Goal: Task Accomplishment & Management: Complete application form

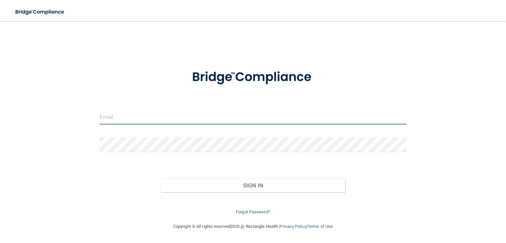
click at [199, 121] on input "email" at bounding box center [252, 117] width 307 height 15
type input "[EMAIL_ADDRESS][DOMAIN_NAME]"
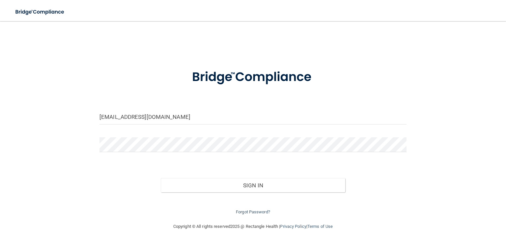
click at [170, 134] on form "osha@keepmismile.com Invalid email/password. You don't have permission to acces…" at bounding box center [252, 138] width 307 height 155
click at [161, 178] on button "Sign In" at bounding box center [253, 185] width 184 height 14
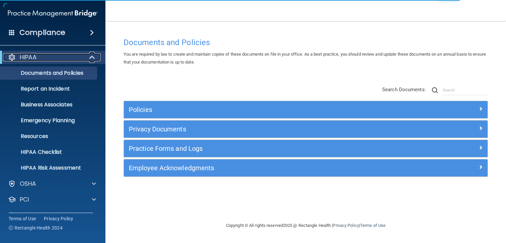
click at [93, 56] on span at bounding box center [93, 57] width 6 height 8
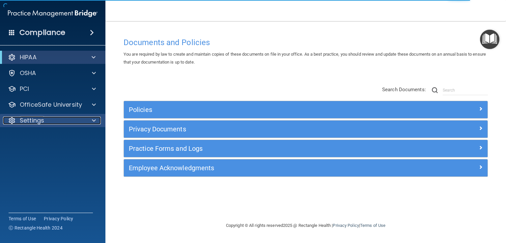
click at [91, 121] on div at bounding box center [93, 121] width 16 height 8
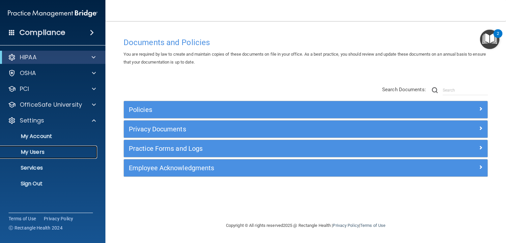
click at [40, 149] on p "My Users" at bounding box center [49, 152] width 90 height 7
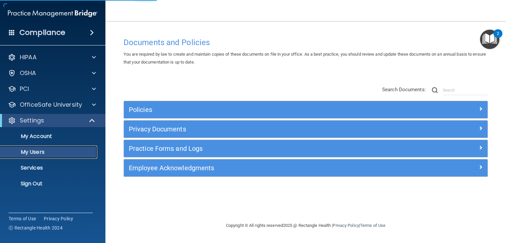
select select "20"
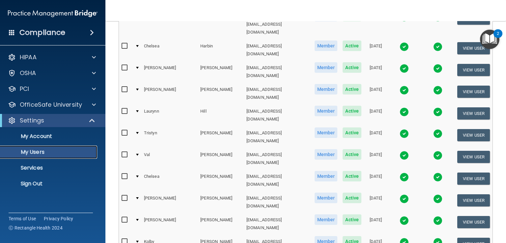
scroll to position [296, 0]
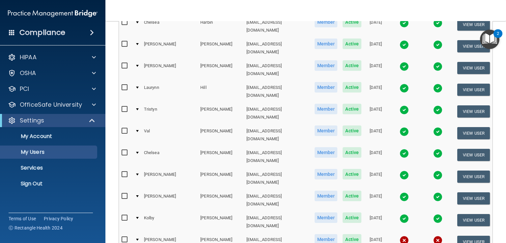
drag, startPoint x: 168, startPoint y: 223, endPoint x: 181, endPoint y: 225, distance: 13.0
select select "20"
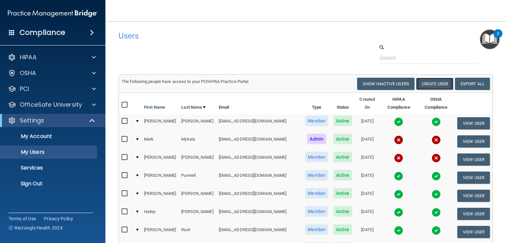
click at [423, 83] on button "Create User" at bounding box center [434, 84] width 37 height 12
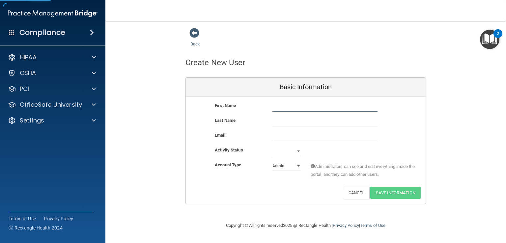
click at [284, 102] on input "text" at bounding box center [324, 107] width 105 height 10
type input "Emma"
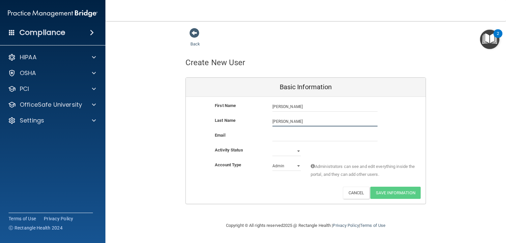
type input "Beckhusen"
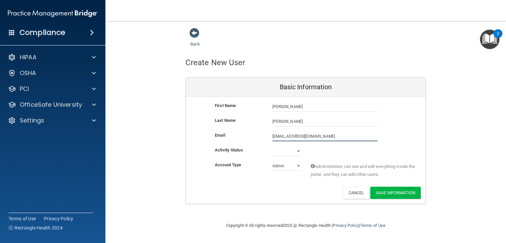
click at [291, 136] on input "Beckhusenma11@gmail.com" at bounding box center [324, 136] width 105 height 10
type input "Beckhusemma11@gmail.com"
click at [278, 149] on select "Active Inactive" at bounding box center [286, 152] width 28 height 10
select select "active"
click at [272, 146] on select "Active Inactive" at bounding box center [286, 151] width 28 height 10
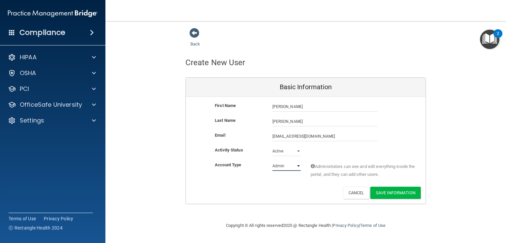
drag, startPoint x: 290, startPoint y: 164, endPoint x: 291, endPoint y: 168, distance: 3.8
click at [290, 164] on select "Admin Member" at bounding box center [286, 166] width 28 height 10
select select "practice_member"
click at [272, 161] on select "Admin Member" at bounding box center [286, 166] width 28 height 10
click at [395, 190] on button "Save Information" at bounding box center [395, 193] width 50 height 12
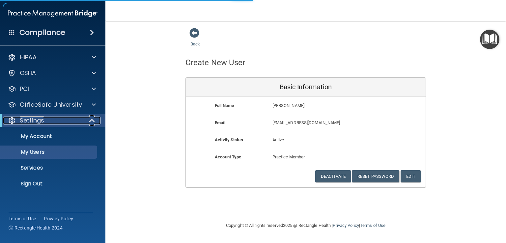
click at [20, 118] on p "Settings" at bounding box center [32, 121] width 24 height 8
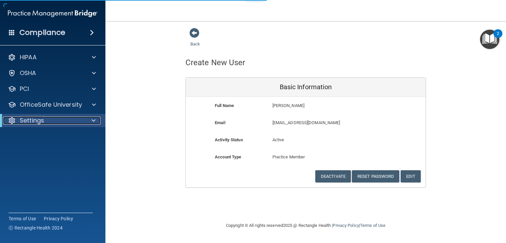
click at [21, 118] on p "Settings" at bounding box center [32, 121] width 24 height 8
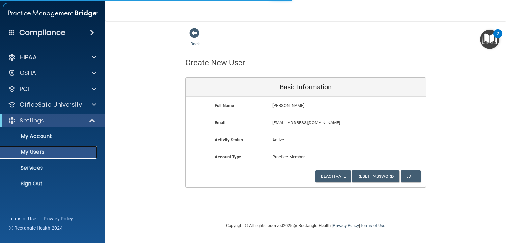
click at [43, 153] on p "My Users" at bounding box center [49, 152] width 90 height 7
select select "20"
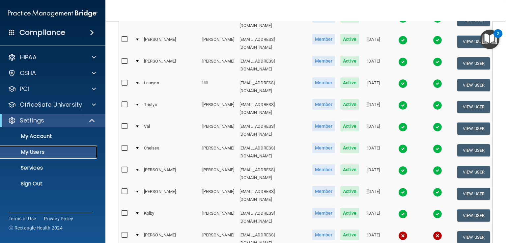
scroll to position [319, 0]
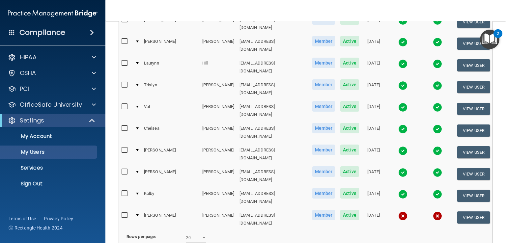
select select "20"
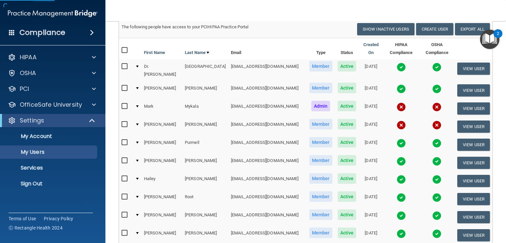
scroll to position [66, 0]
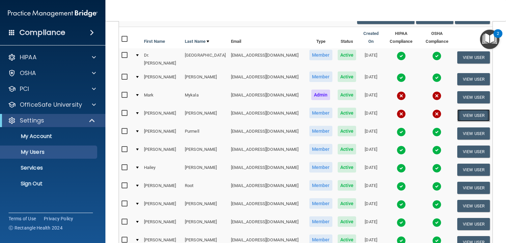
click at [475, 109] on button "View User" at bounding box center [473, 115] width 33 height 12
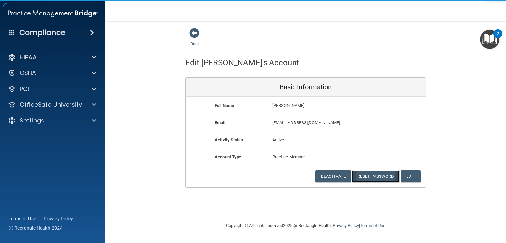
click at [376, 174] on button "Reset Password" at bounding box center [375, 176] width 47 height 12
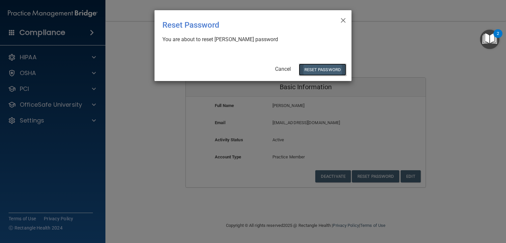
click at [325, 70] on button "Reset Password" at bounding box center [322, 70] width 47 height 12
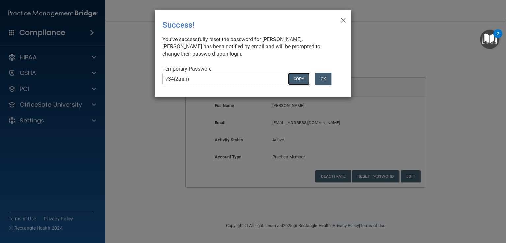
click at [305, 82] on button "COPY" at bounding box center [299, 79] width 22 height 12
click at [318, 76] on button "OK" at bounding box center [323, 79] width 16 height 12
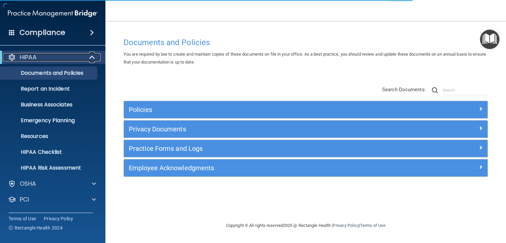
click at [90, 57] on span at bounding box center [93, 57] width 6 height 8
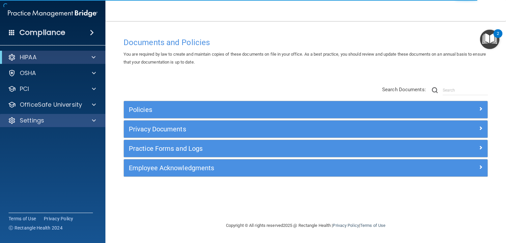
click at [90, 115] on div "Settings" at bounding box center [53, 120] width 106 height 13
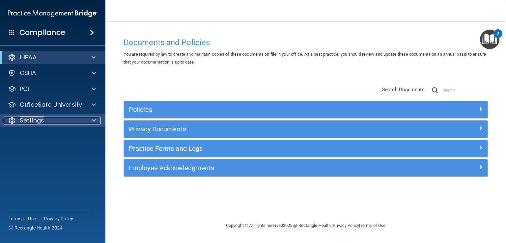
click at [93, 121] on span at bounding box center [94, 121] width 4 height 8
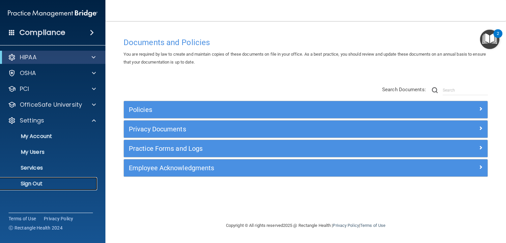
click at [32, 184] on p "Sign Out" at bounding box center [49, 183] width 90 height 7
